Goal: Information Seeking & Learning: Learn about a topic

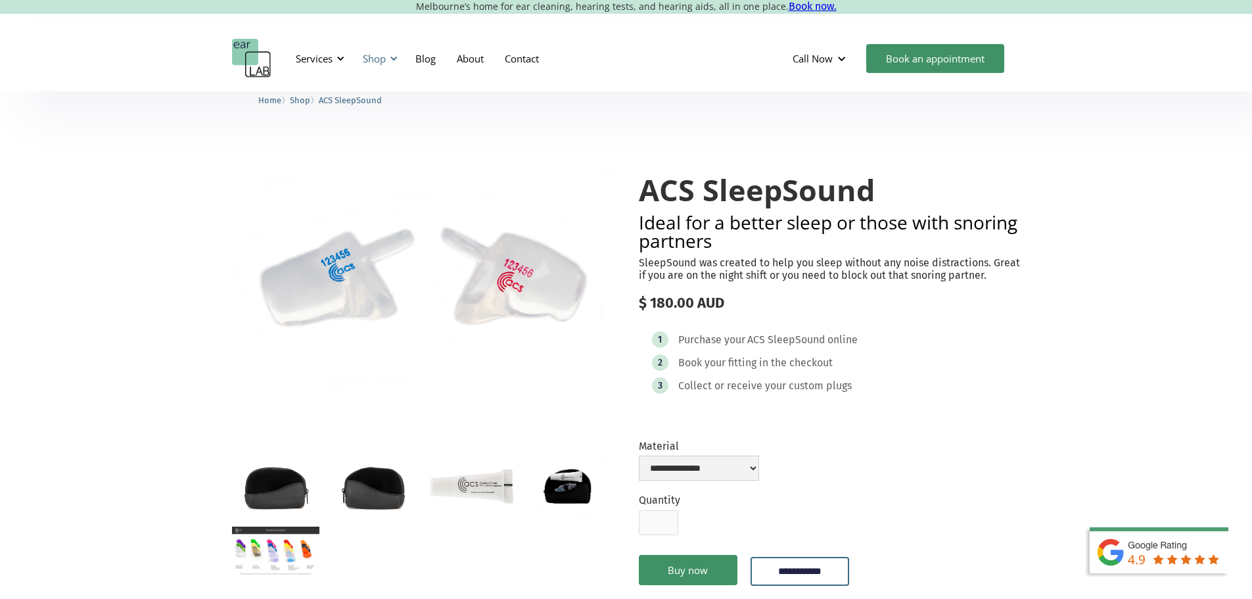
click at [392, 55] on div at bounding box center [393, 58] width 9 height 9
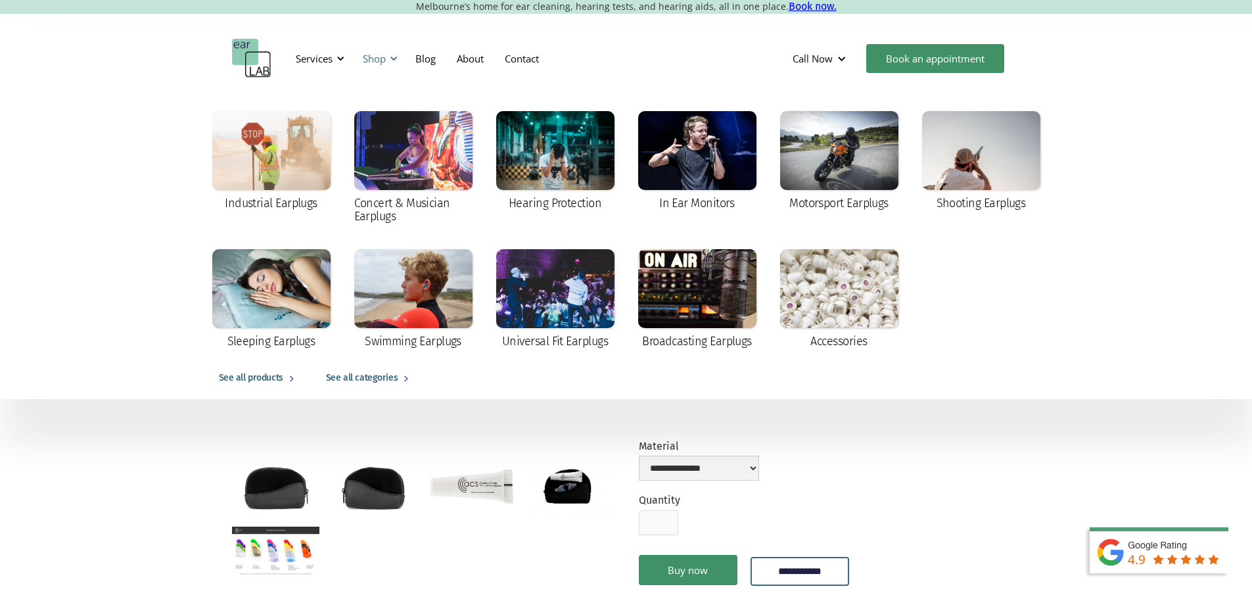
click at [392, 55] on div at bounding box center [393, 58] width 9 height 9
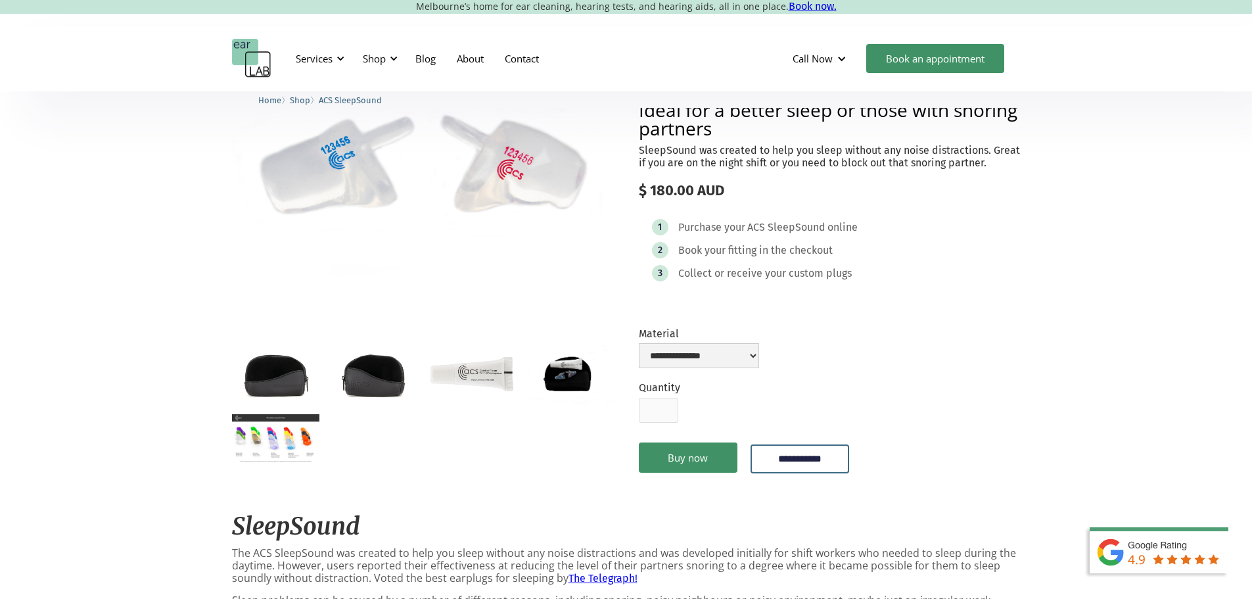
scroll to position [131, 0]
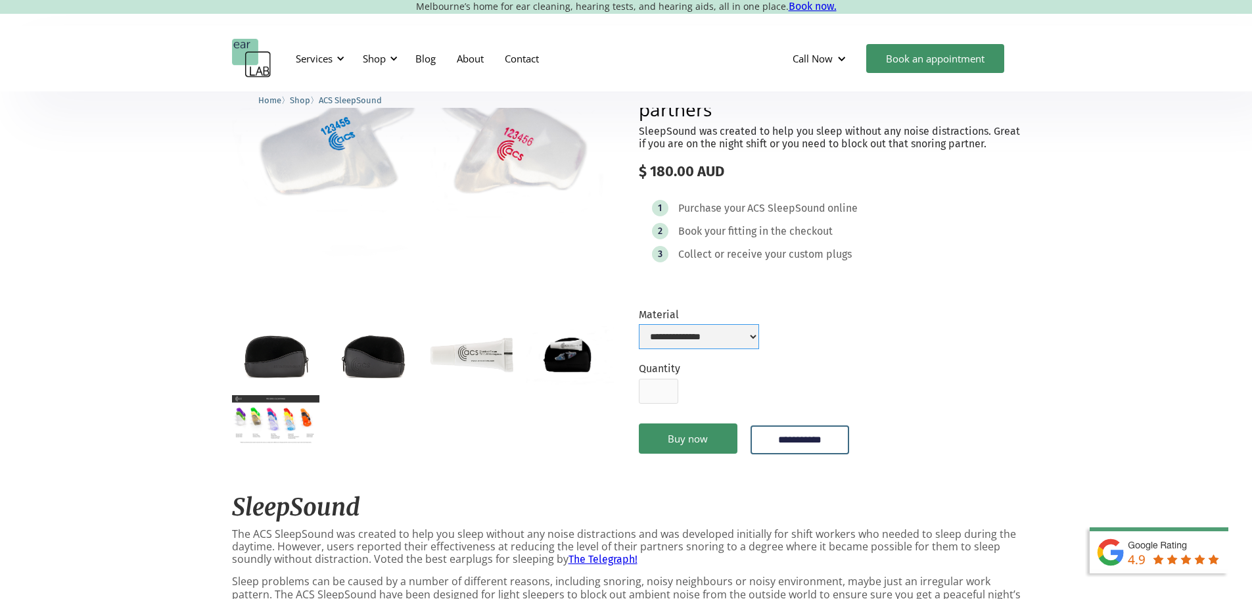
click at [759, 349] on select "**********" at bounding box center [699, 336] width 120 height 25
click at [889, 349] on form "**********" at bounding box center [830, 388] width 382 height 161
click at [258, 436] on img "open lightbox" at bounding box center [275, 419] width 87 height 49
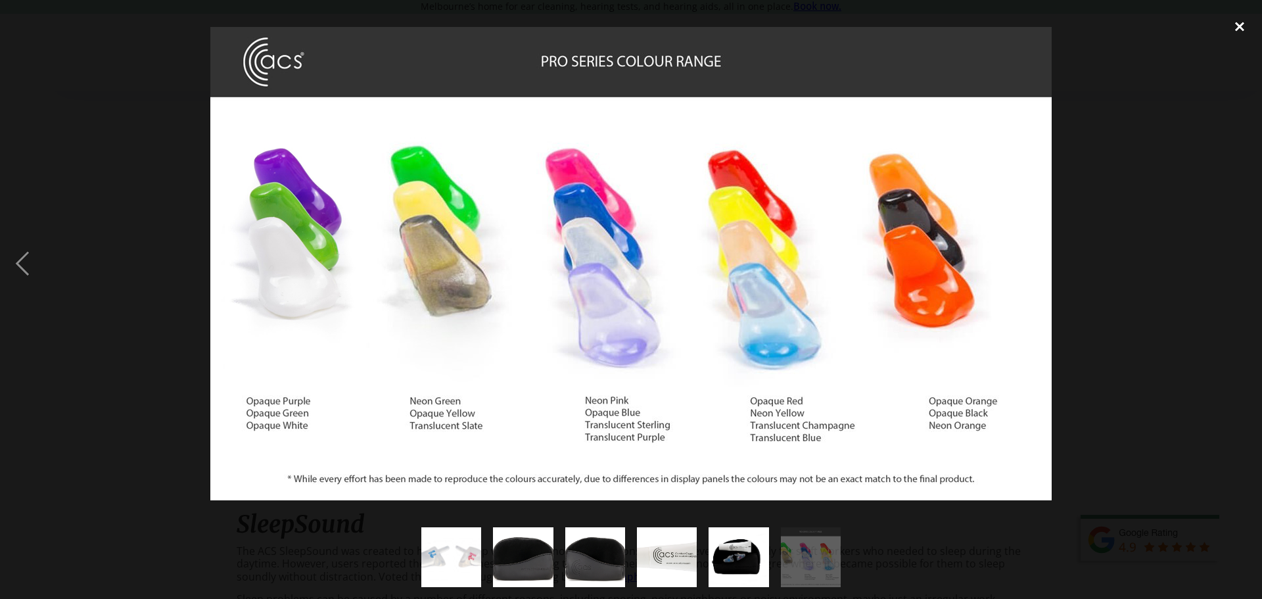
click at [1237, 23] on div "close lightbox" at bounding box center [1239, 26] width 45 height 29
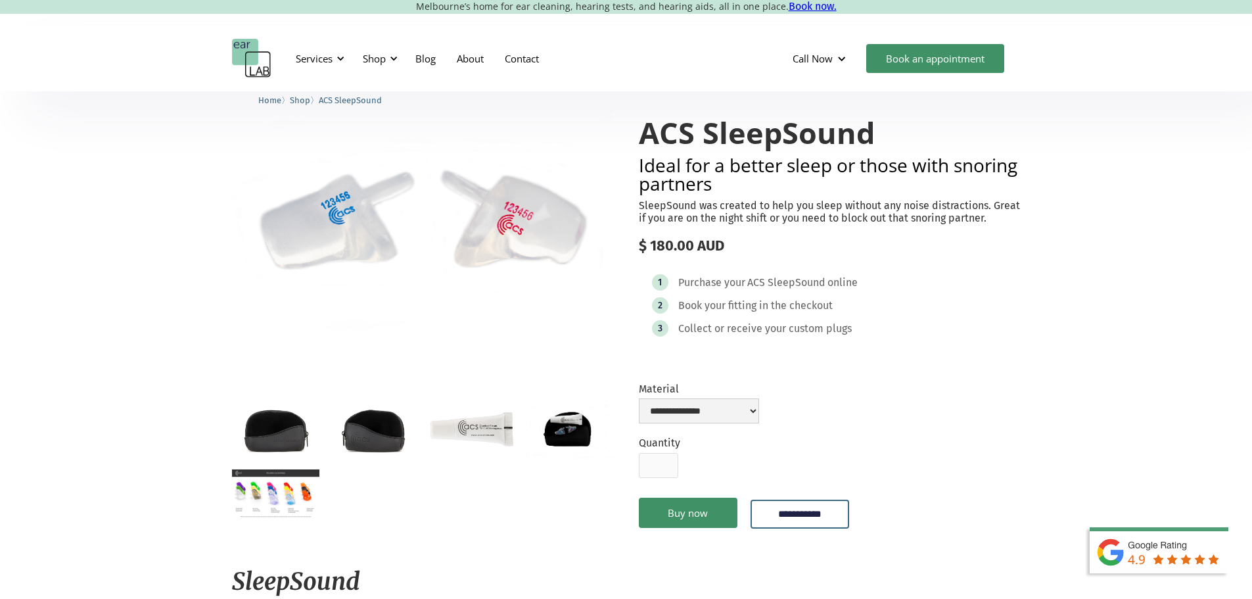
scroll to position [0, 0]
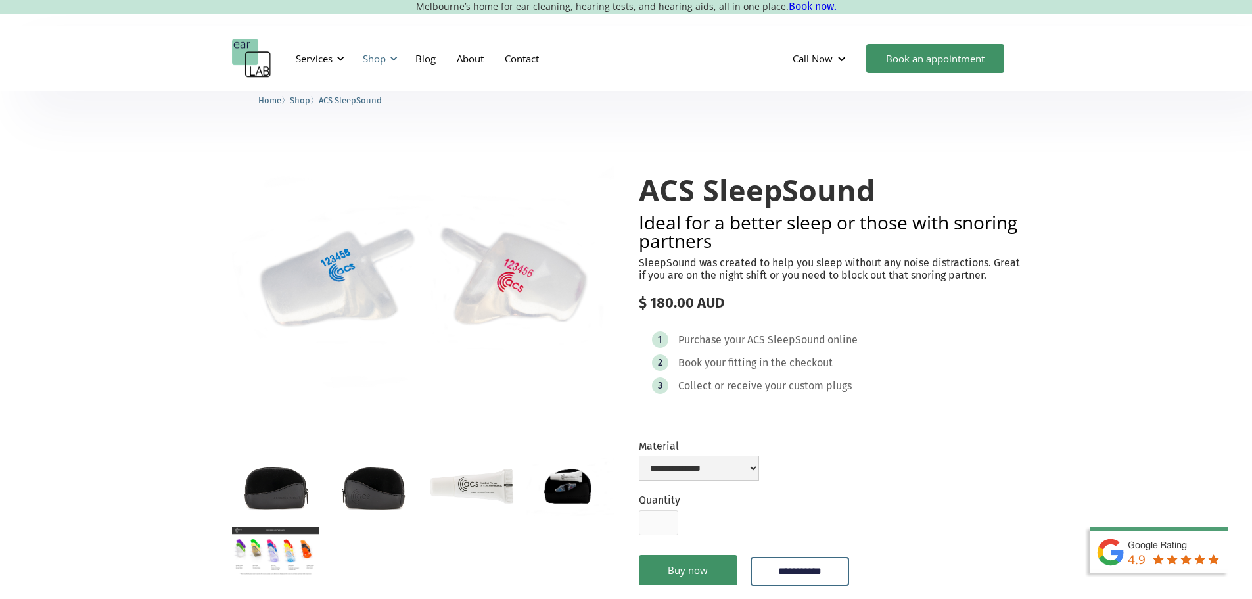
click at [392, 59] on div at bounding box center [393, 58] width 9 height 9
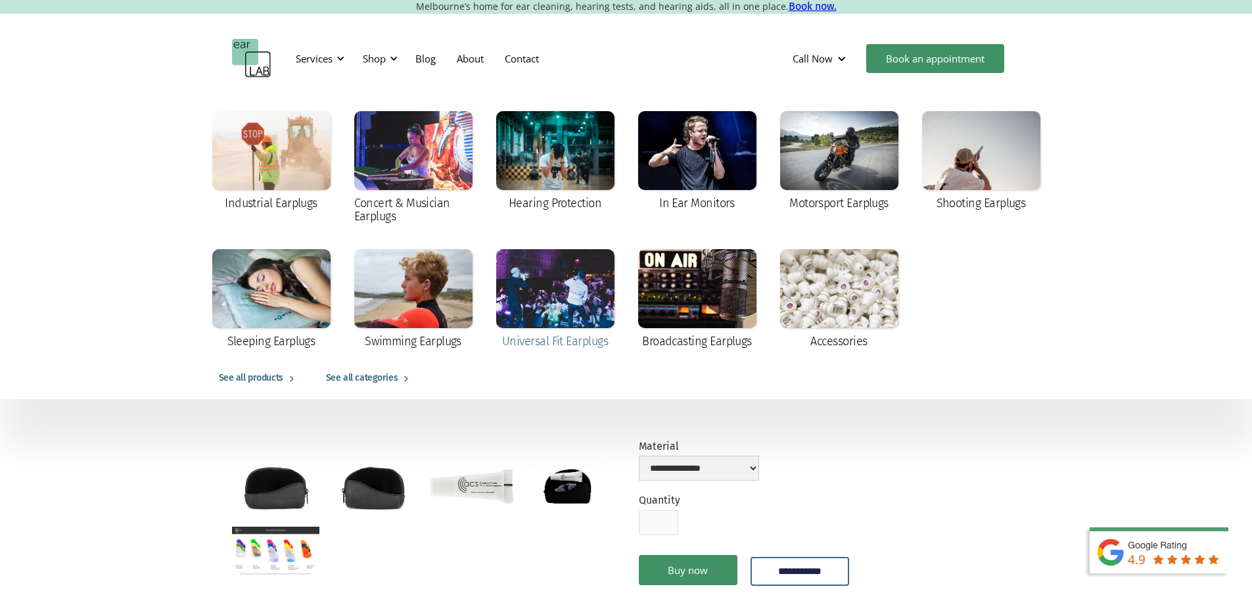
click at [582, 286] on div at bounding box center [555, 288] width 118 height 79
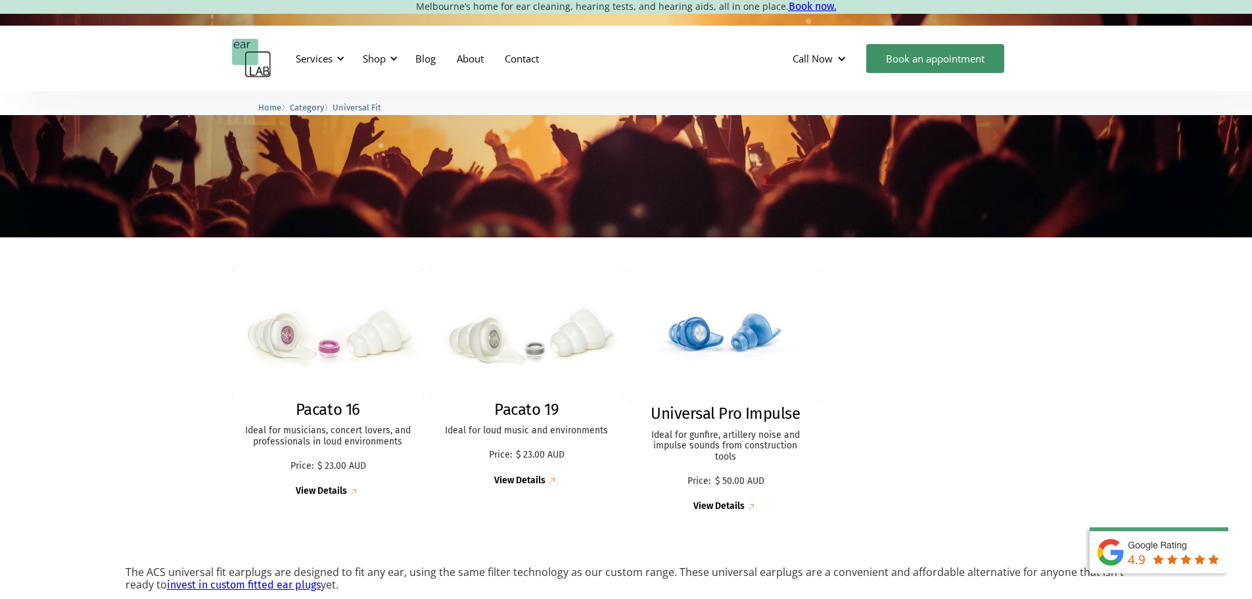
scroll to position [197, 0]
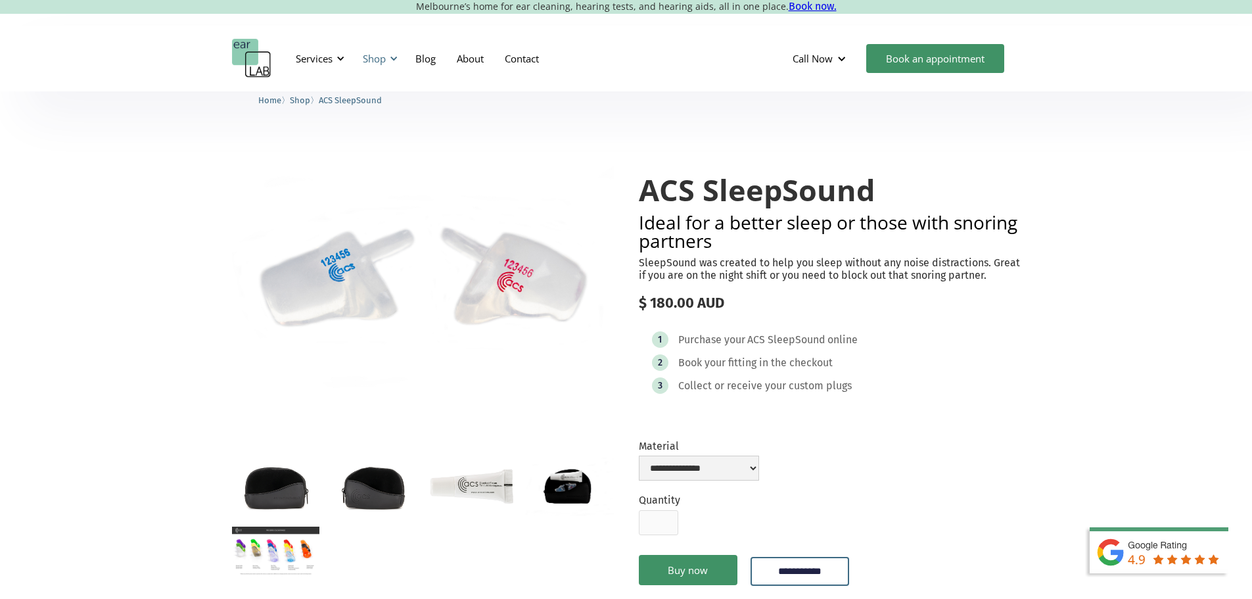
click at [386, 65] on div "Shop" at bounding box center [378, 58] width 47 height 39
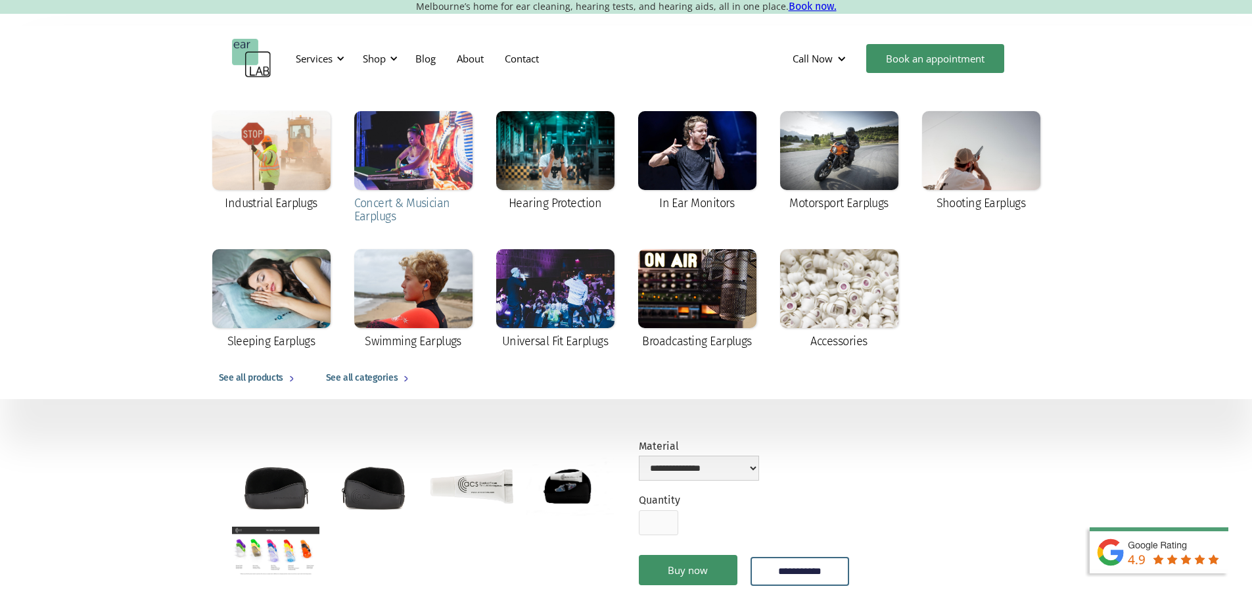
click at [450, 155] on div at bounding box center [413, 150] width 118 height 79
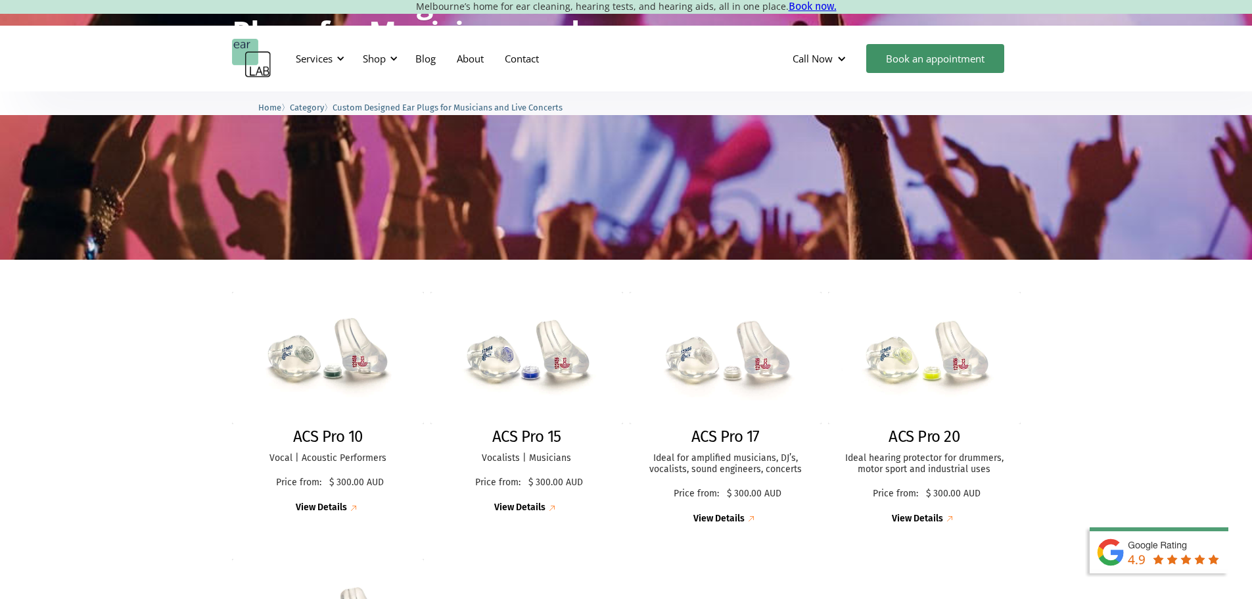
scroll to position [197, 0]
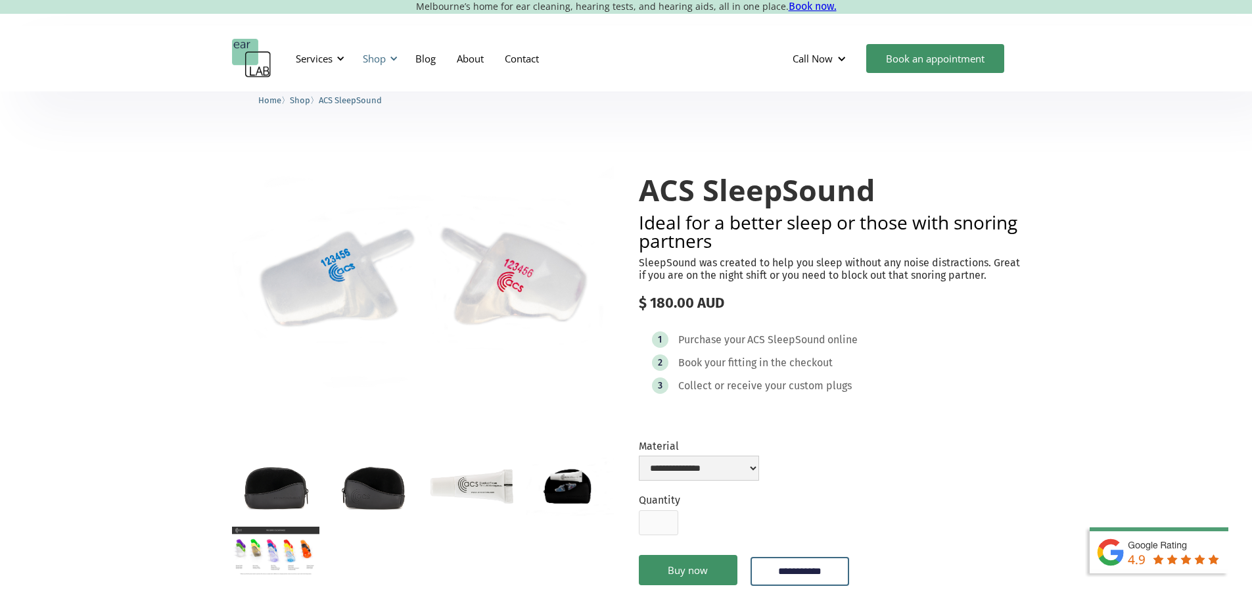
click at [382, 58] on div "Shop" at bounding box center [374, 58] width 23 height 13
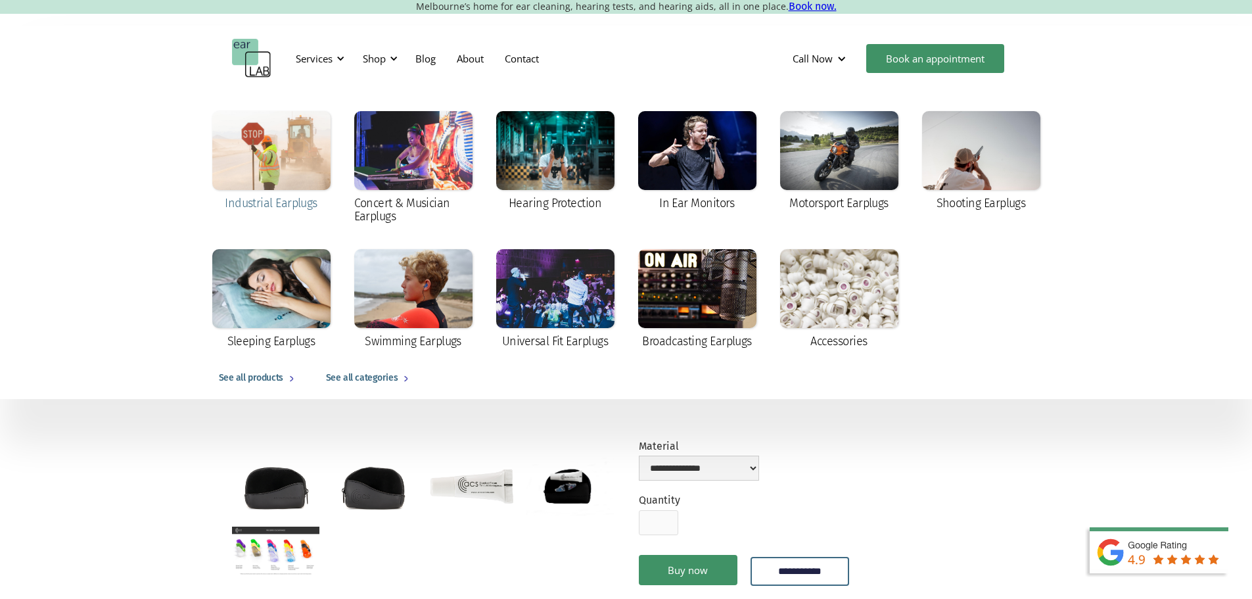
click at [310, 140] on div at bounding box center [271, 150] width 118 height 79
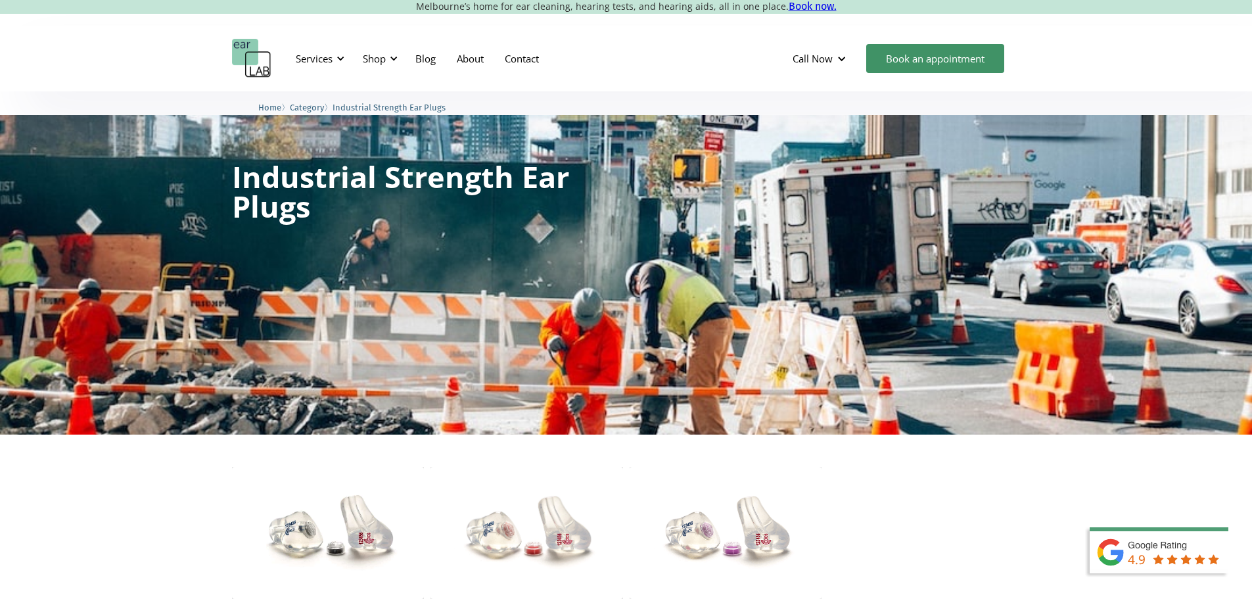
scroll to position [197, 0]
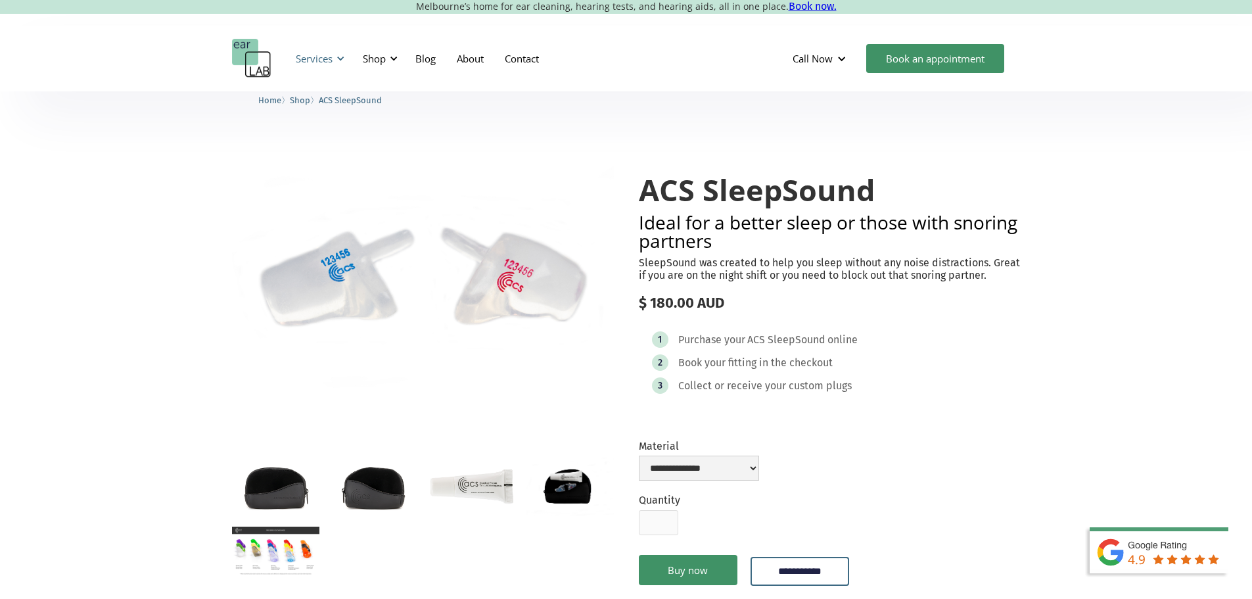
click at [310, 62] on div "Services" at bounding box center [314, 58] width 37 height 13
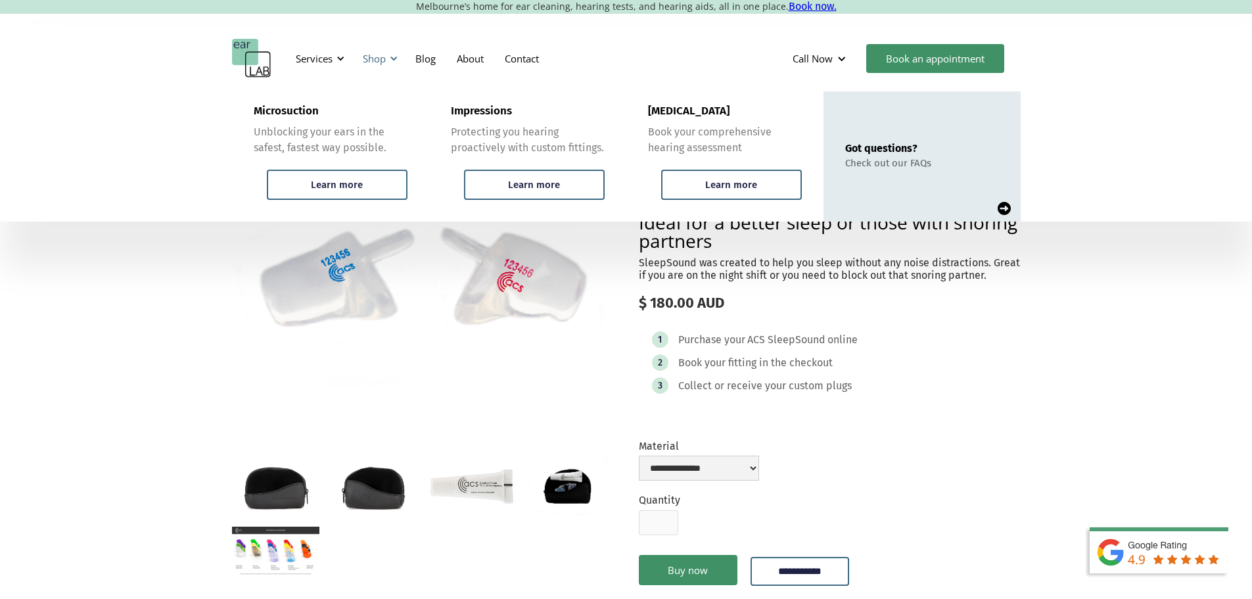
click at [391, 60] on div at bounding box center [393, 58] width 9 height 9
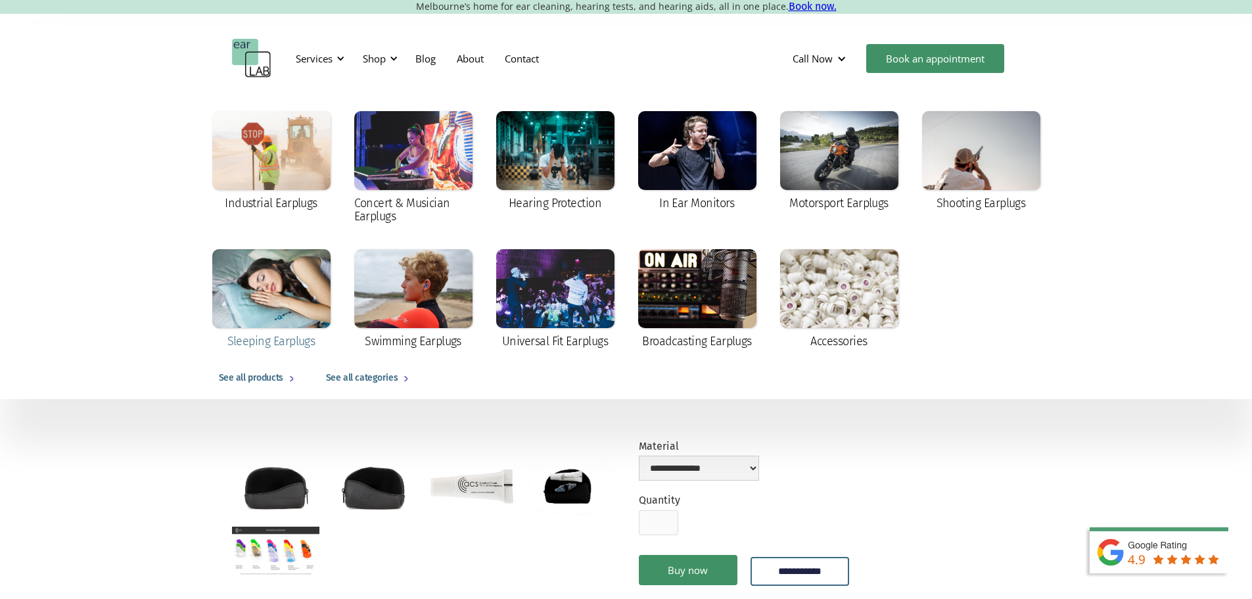
click at [286, 305] on div at bounding box center [271, 288] width 118 height 79
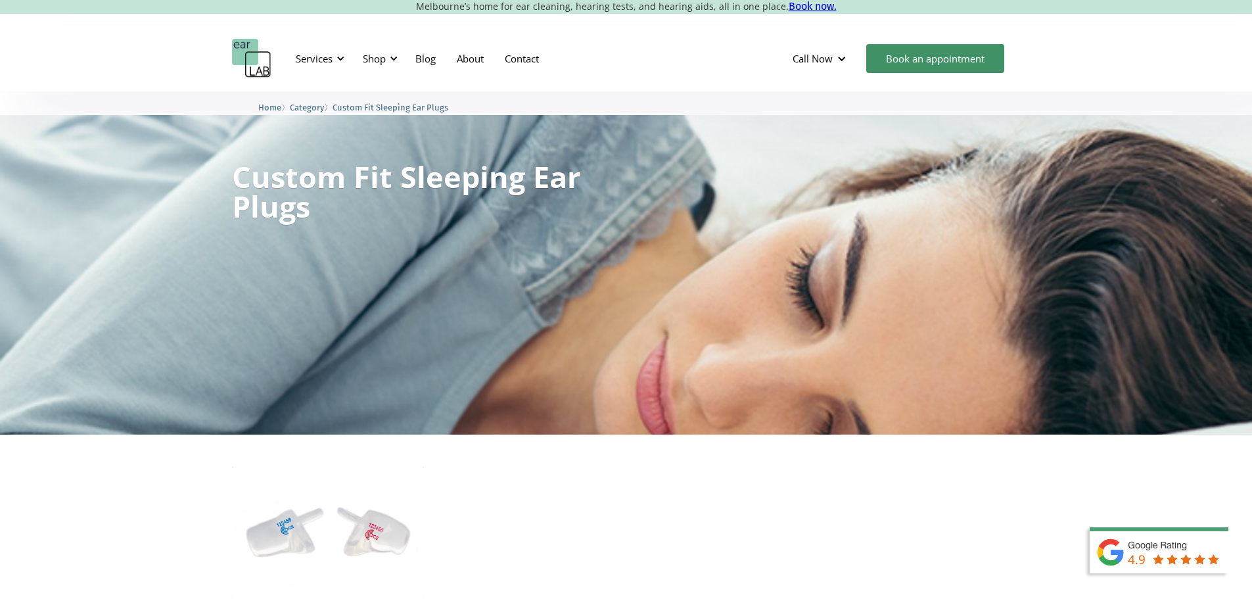
scroll to position [329, 0]
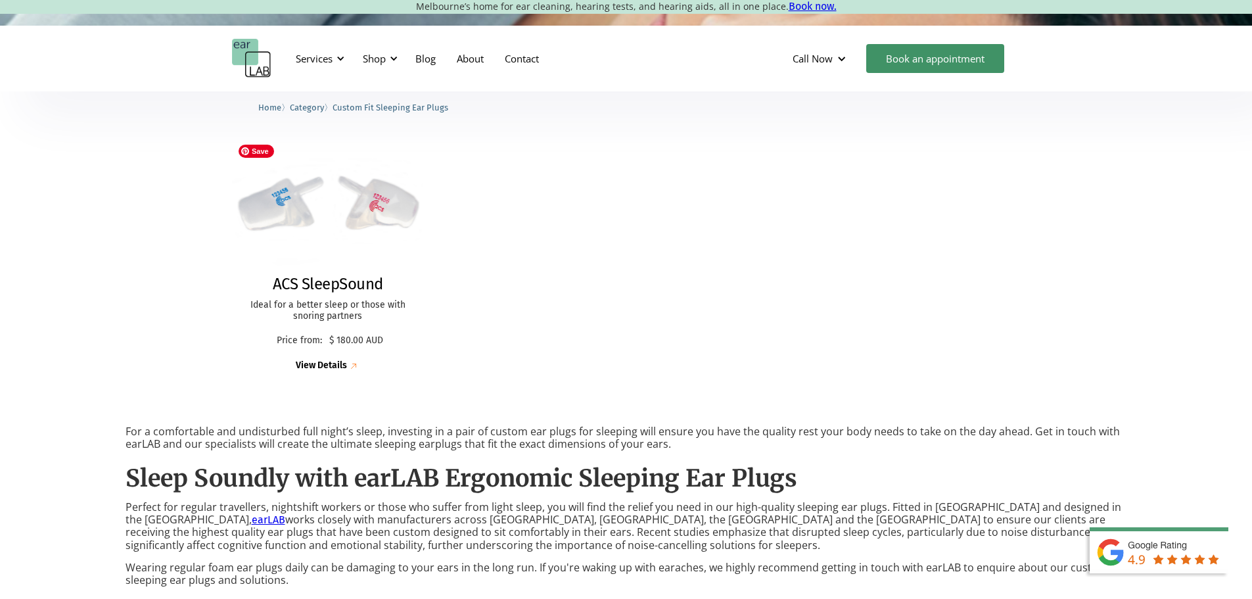
click at [327, 199] on img at bounding box center [327, 204] width 211 height 147
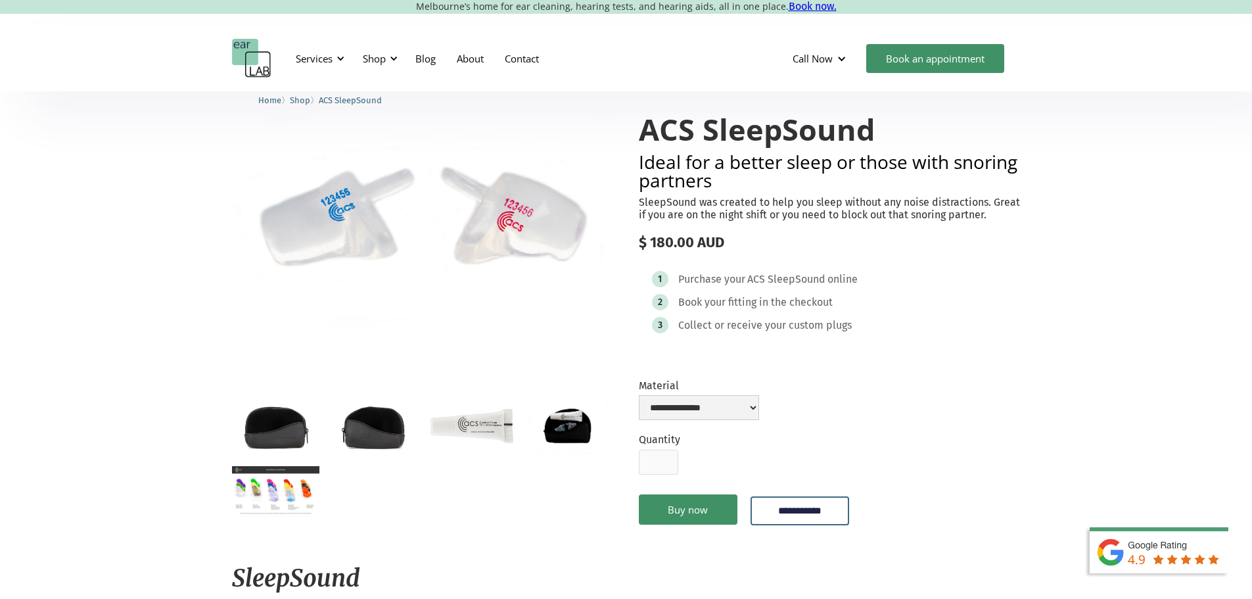
scroll to position [131, 0]
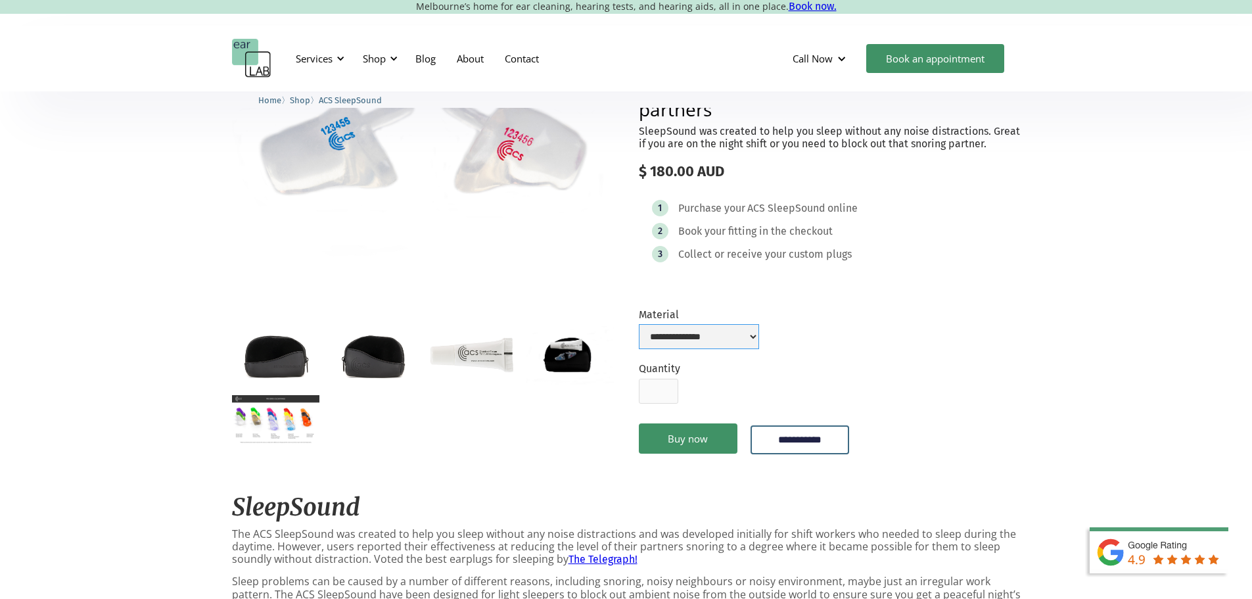
click at [724, 349] on select "**********" at bounding box center [699, 336] width 120 height 25
click at [310, 425] on img "open lightbox" at bounding box center [275, 419] width 87 height 49
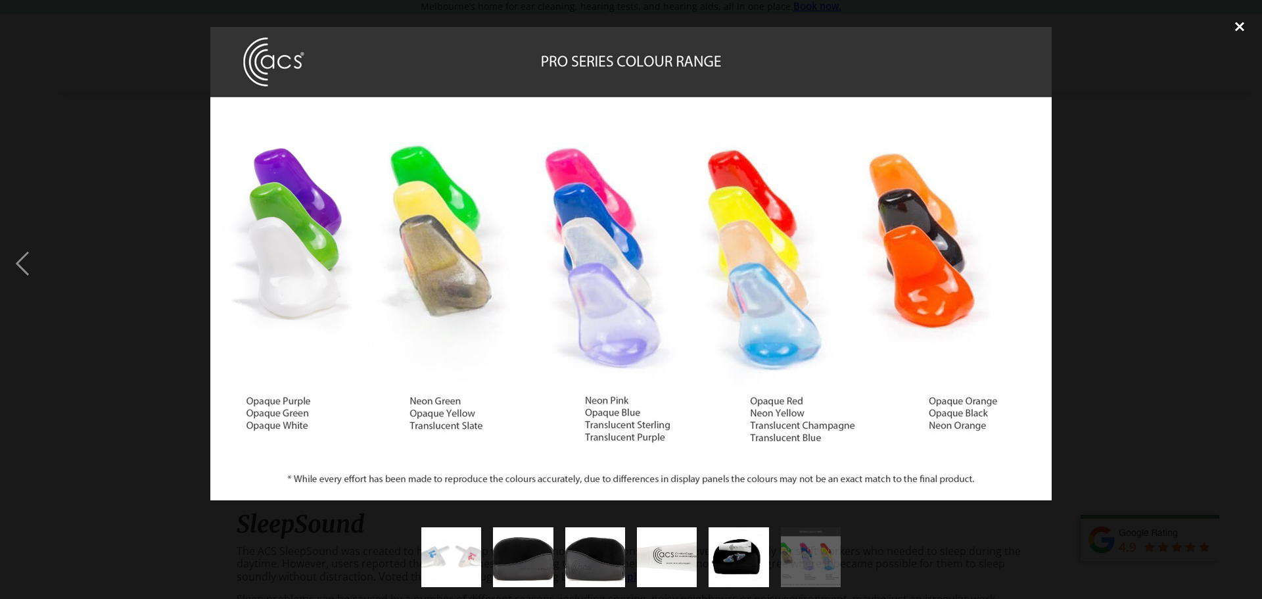
click at [1234, 27] on div "close lightbox" at bounding box center [1239, 26] width 45 height 29
